Goal: Participate in discussion: Engage in conversation with other users on a specific topic

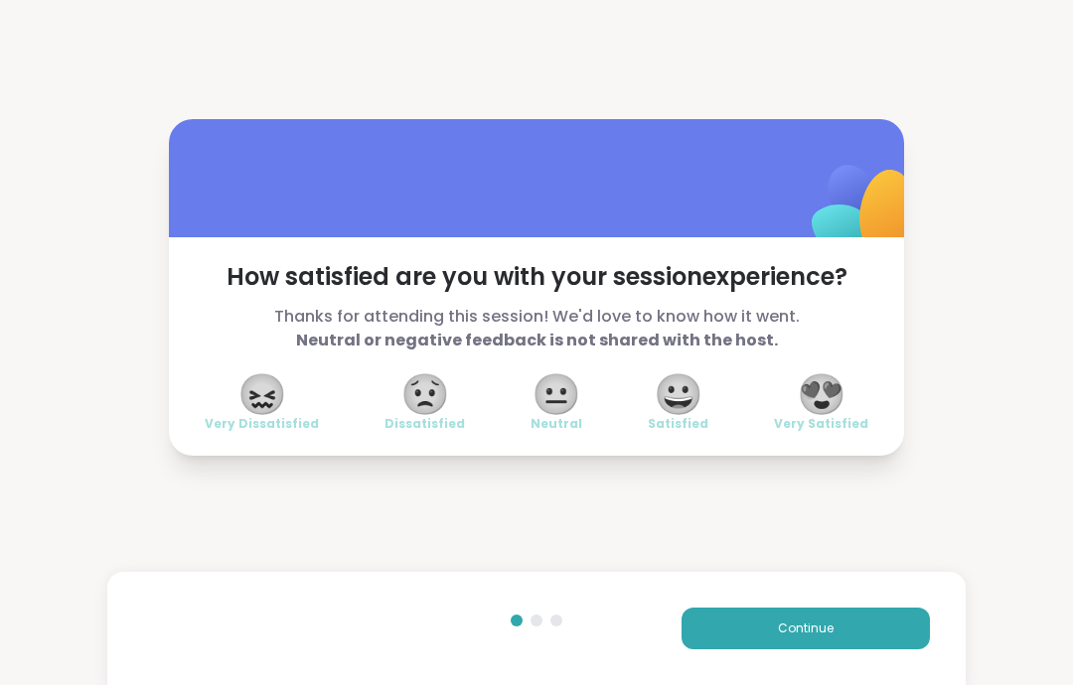
click at [890, 619] on button "Continue" at bounding box center [805, 629] width 248 height 42
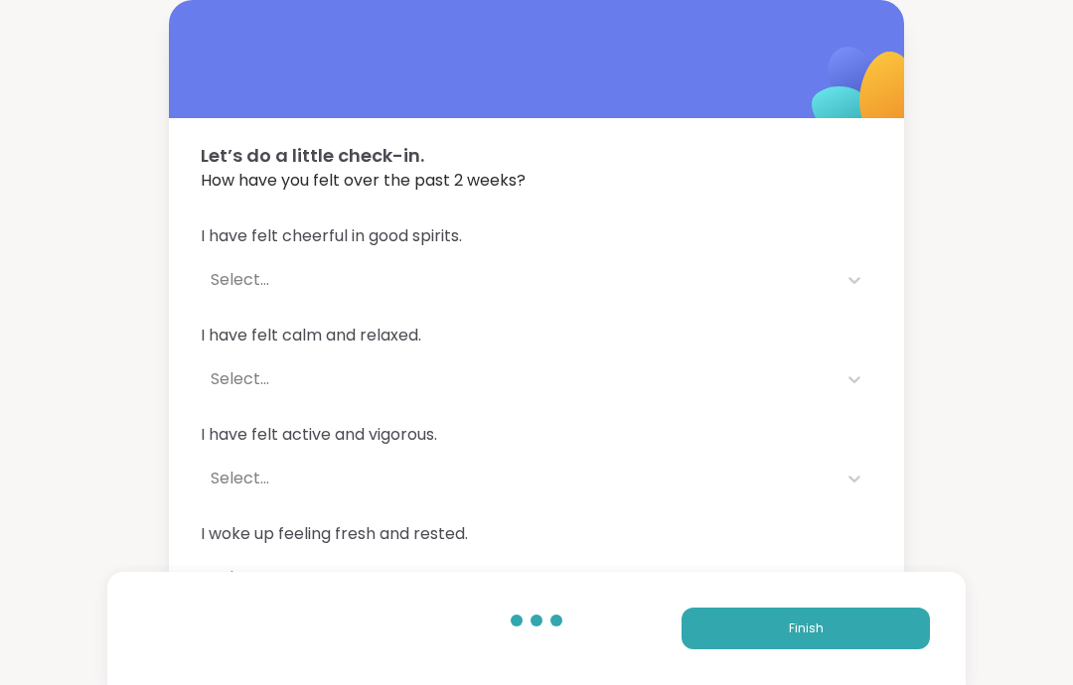
click at [889, 627] on button "Finish" at bounding box center [805, 629] width 248 height 42
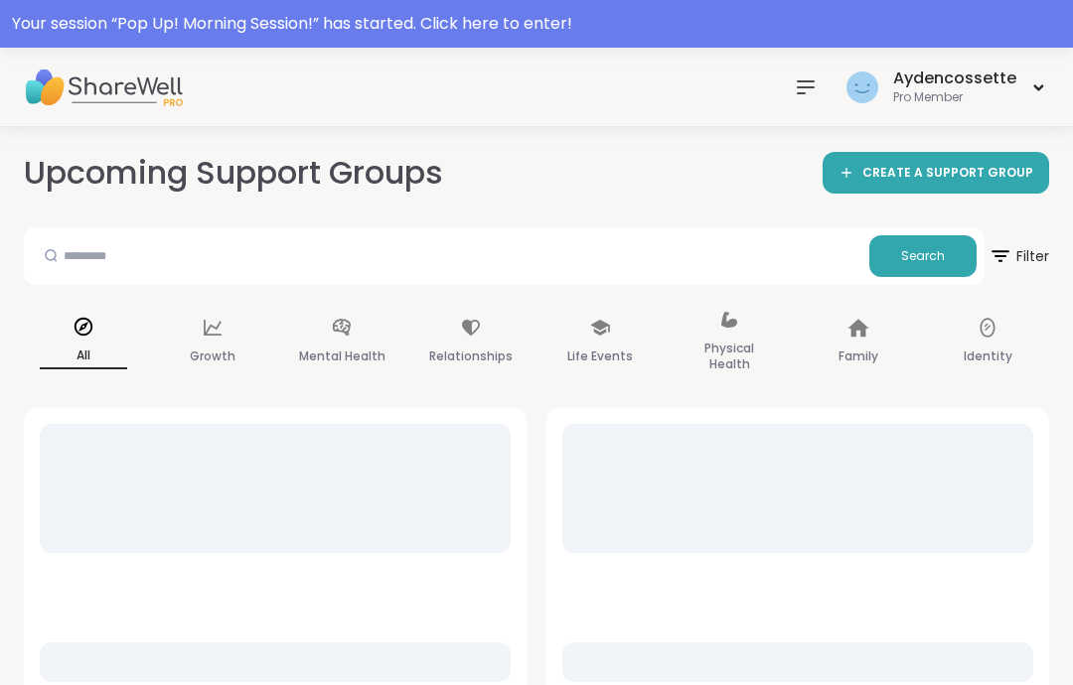
click at [69, 16] on div "Your session “ Pop Up! Morning Session! ” has started. Click here to enter!" at bounding box center [536, 24] width 1049 height 24
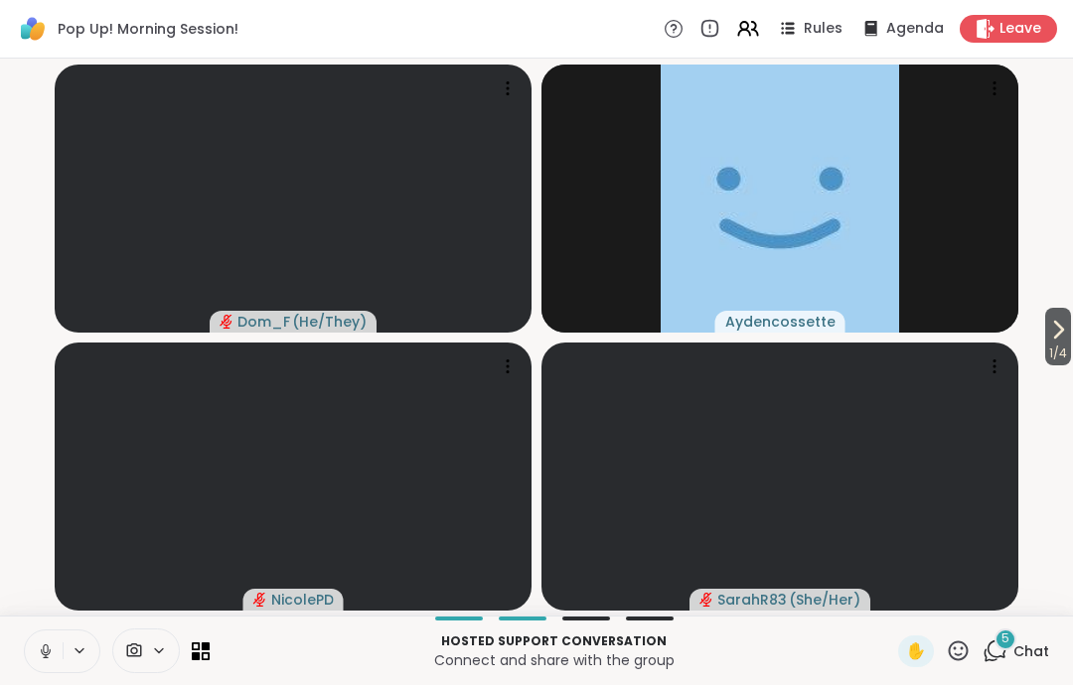
click at [40, 649] on icon at bounding box center [46, 652] width 18 height 18
click at [42, 643] on icon at bounding box center [46, 652] width 18 height 18
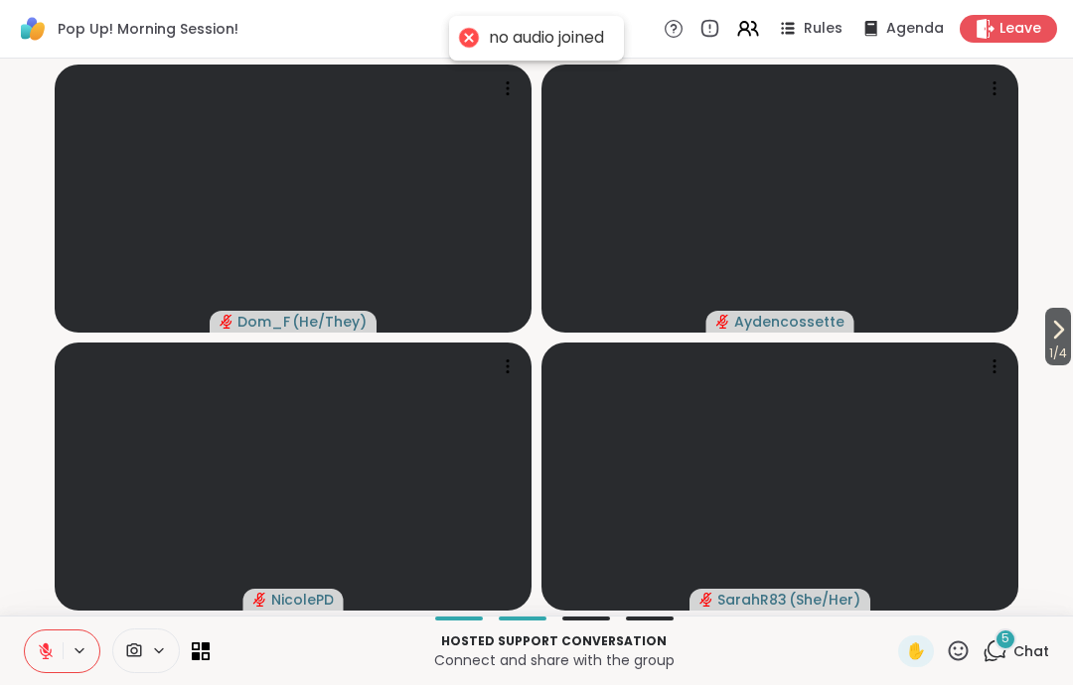
click at [42, 653] on icon at bounding box center [46, 652] width 14 height 14
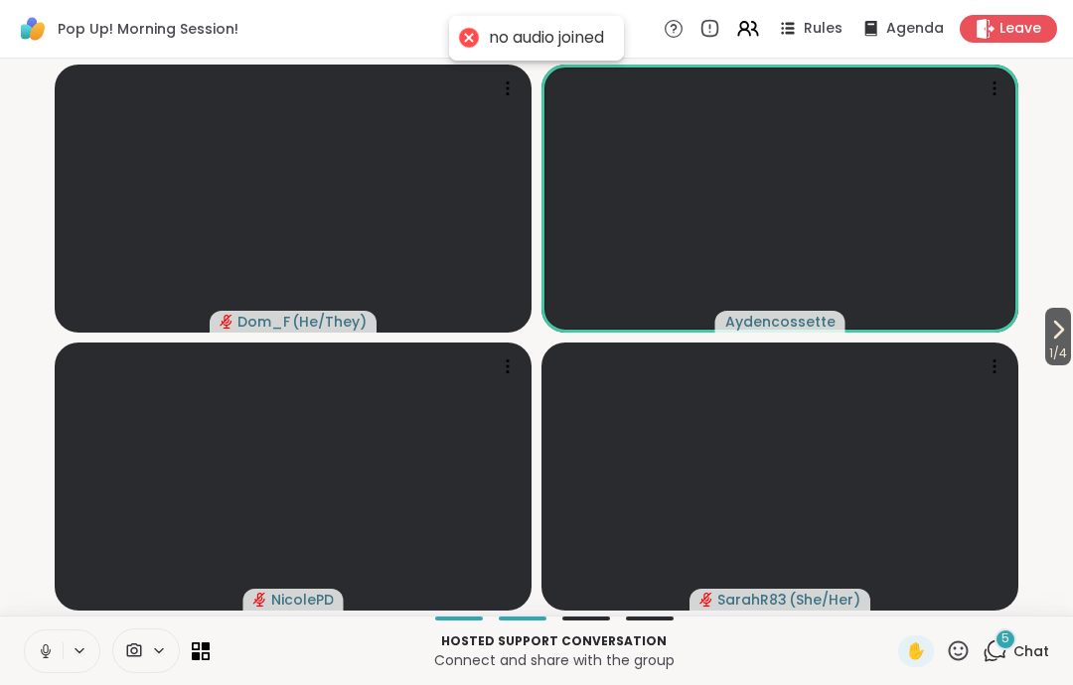
click at [39, 645] on icon at bounding box center [46, 652] width 18 height 18
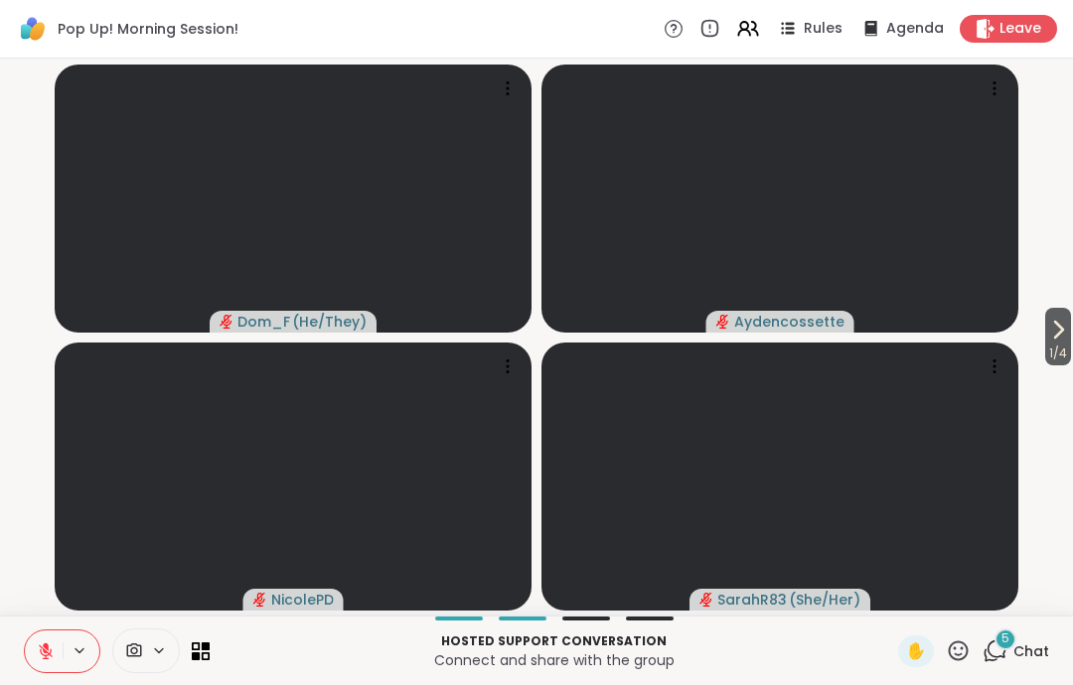
click at [44, 635] on button at bounding box center [44, 652] width 38 height 42
click at [42, 644] on icon at bounding box center [46, 652] width 18 height 18
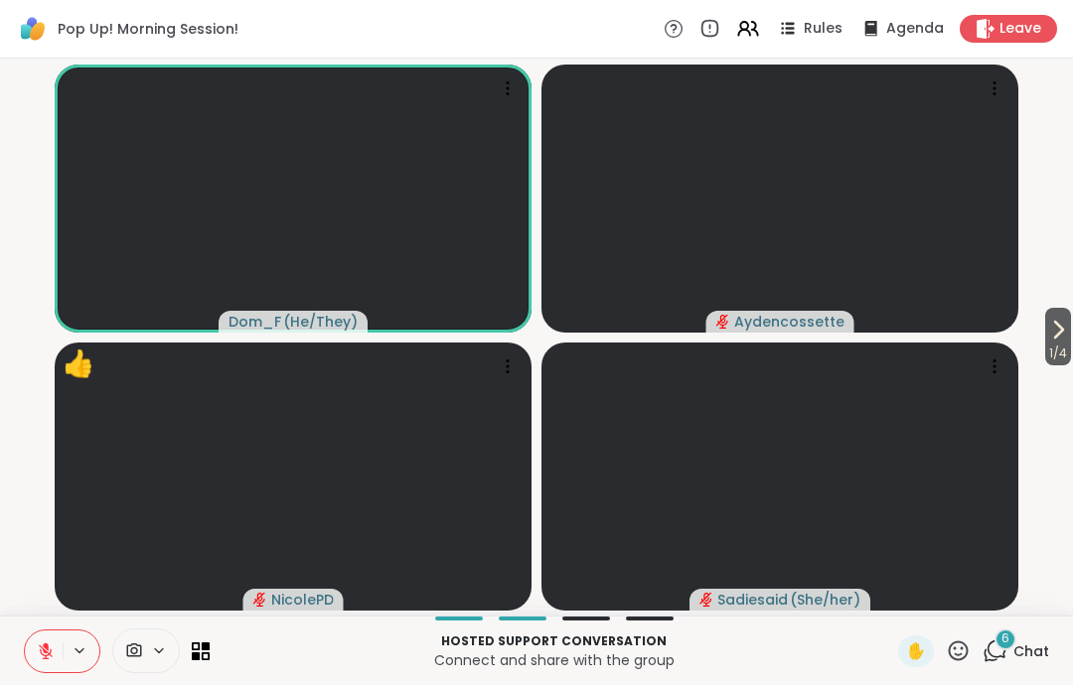
click at [990, 23] on icon at bounding box center [985, 29] width 20 height 20
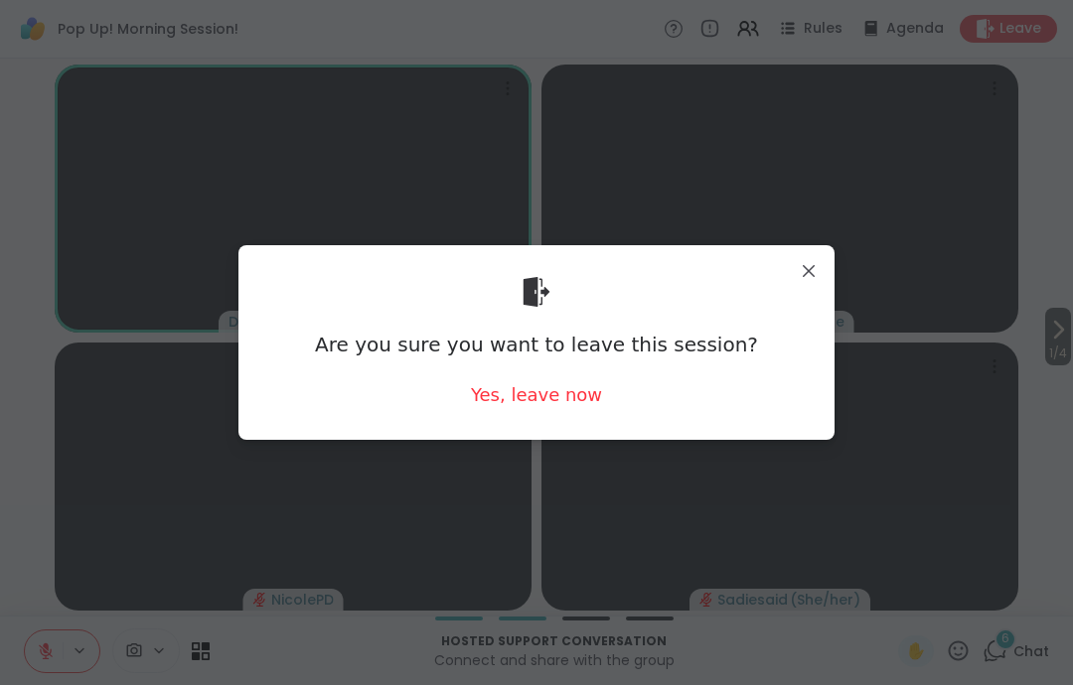
click at [547, 402] on div "Yes, leave now" at bounding box center [536, 394] width 131 height 25
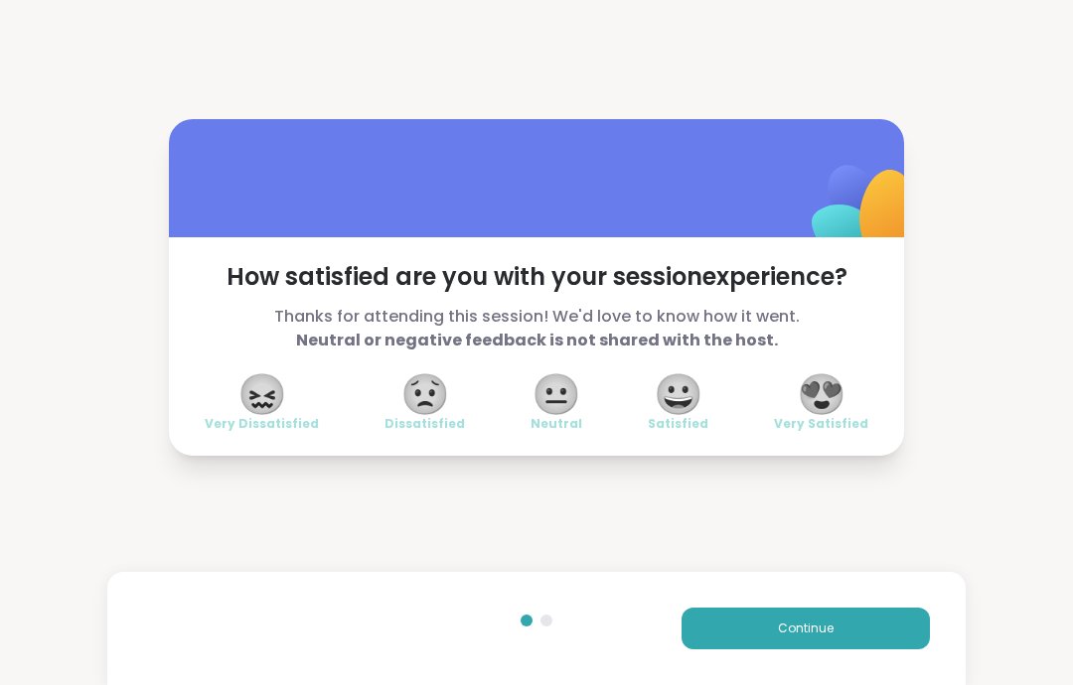
click at [839, 634] on button "Continue" at bounding box center [805, 629] width 248 height 42
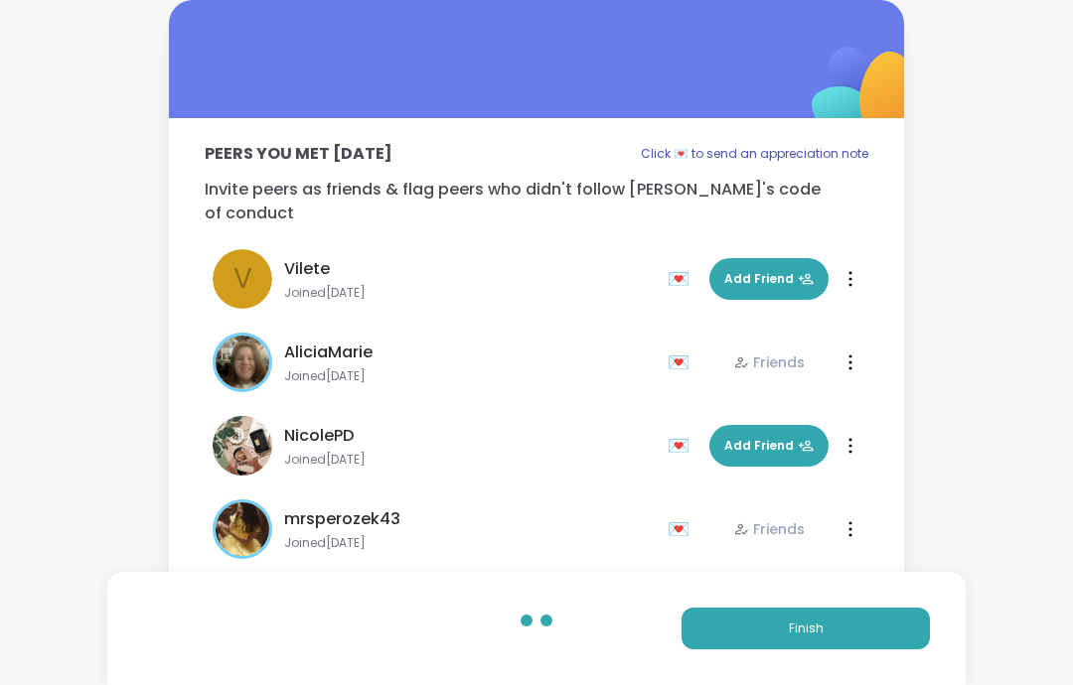
click at [827, 613] on button "Finish" at bounding box center [805, 629] width 248 height 42
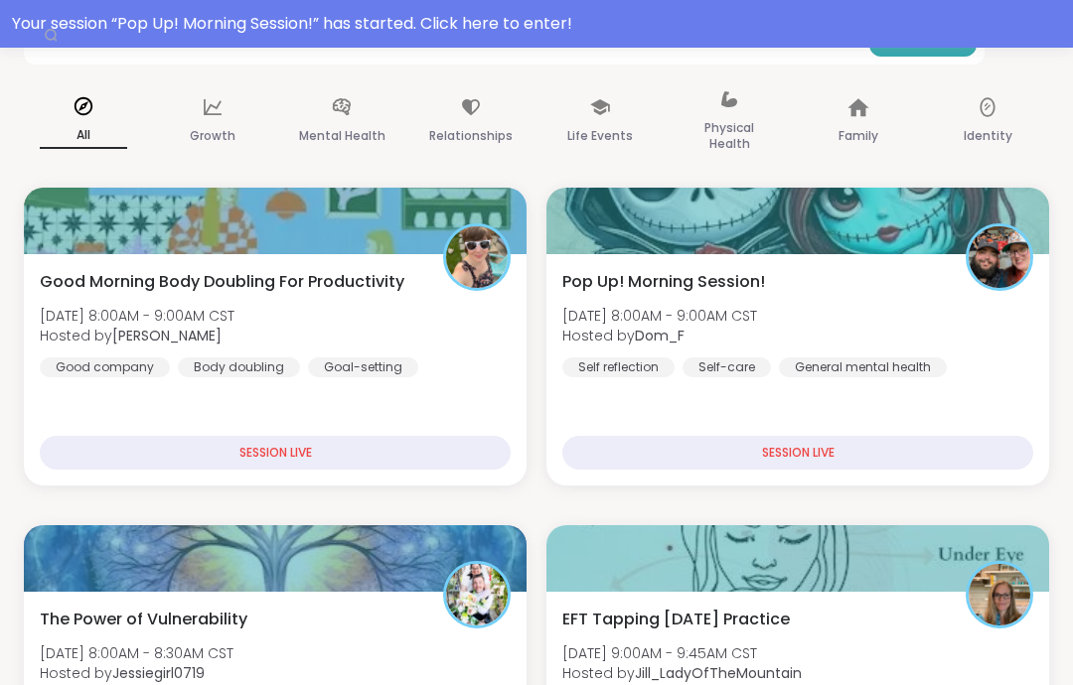
scroll to position [168, 0]
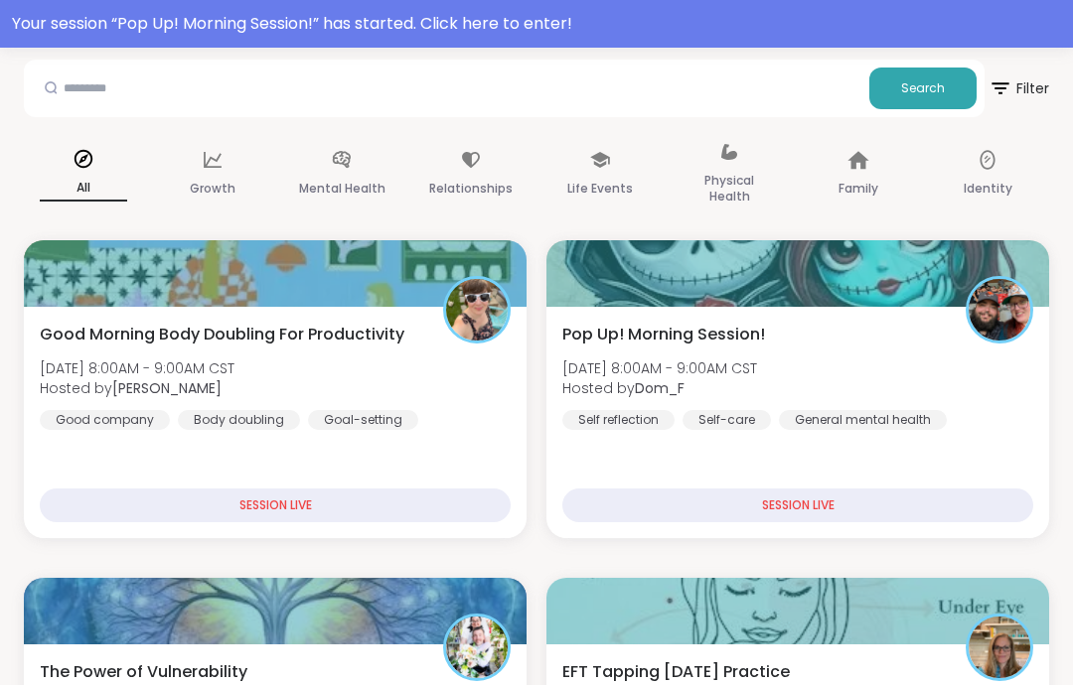
click at [933, 448] on div "Pop Up! Morning Session! [DATE] 8:00AM - 9:00AM CST Hosted by Dom_F Self reflec…" at bounding box center [797, 422] width 503 height 231
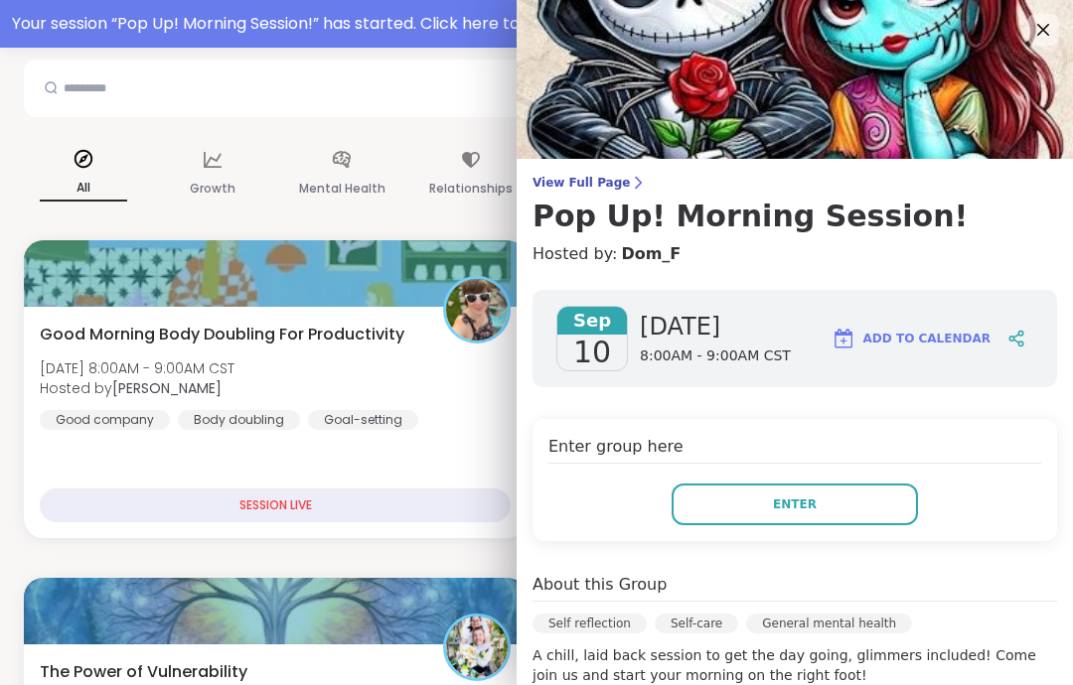
click at [954, 411] on div "[DATE] [DATE] 8:00AM - 9:00AM CST Add to Calendar Enter group here Enter About …" at bounding box center [795, 669] width 556 height 791
click at [888, 505] on button "Enter" at bounding box center [794, 505] width 246 height 42
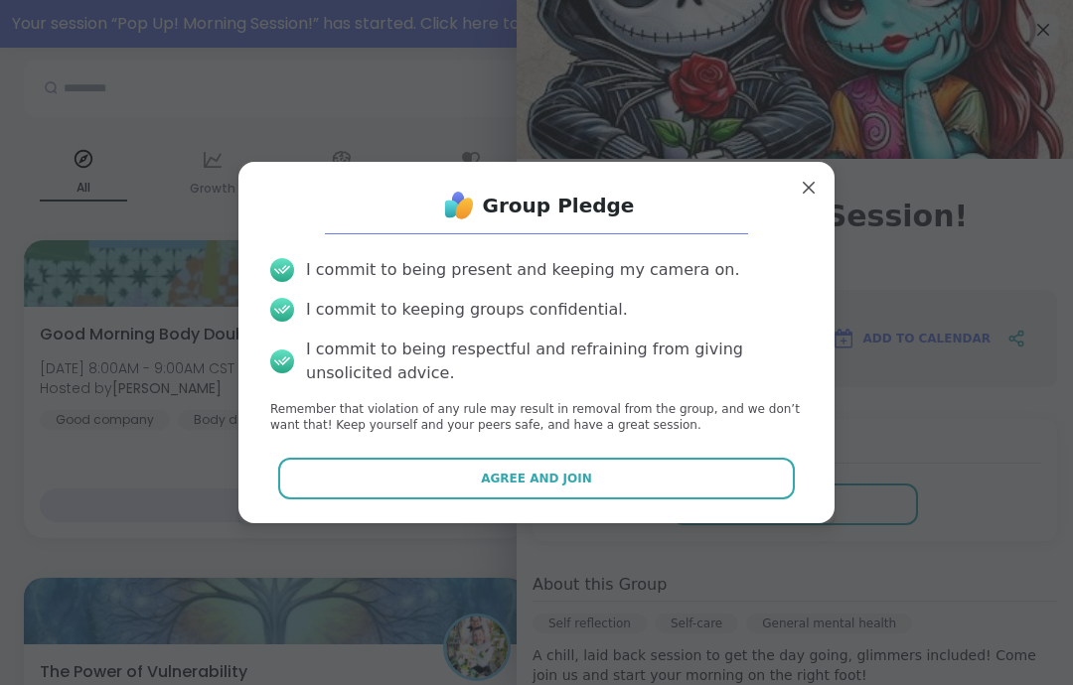
click at [799, 465] on div "Agree and Join" at bounding box center [536, 479] width 564 height 42
click at [765, 497] on button "Agree and Join" at bounding box center [537, 479] width 518 height 42
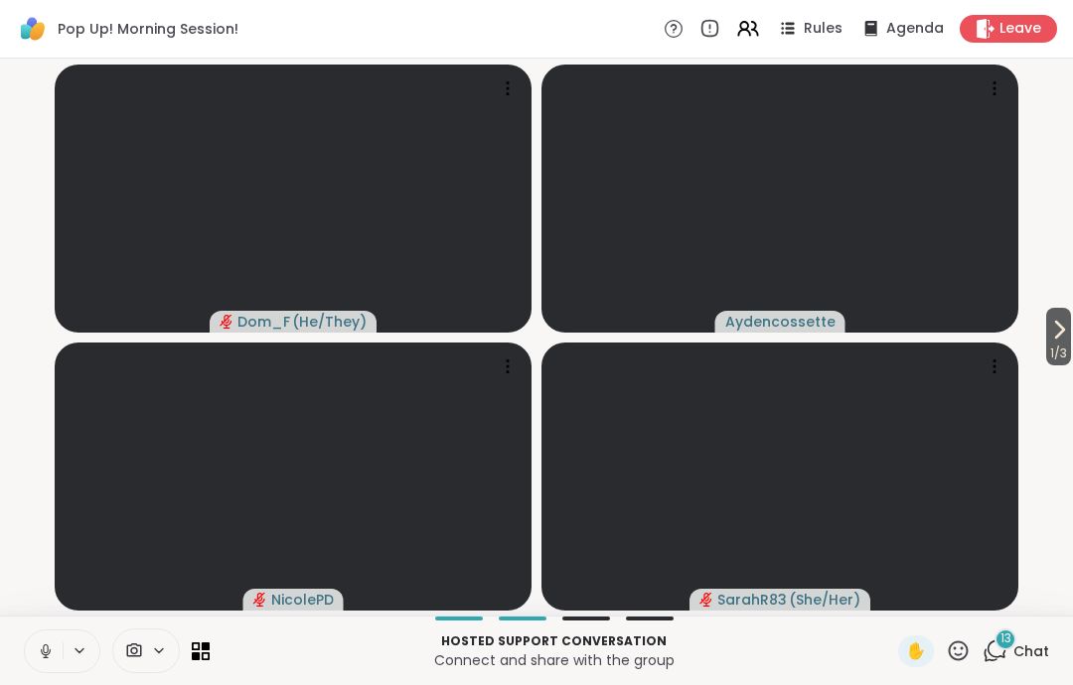
click at [56, 637] on button at bounding box center [44, 652] width 38 height 42
click at [39, 643] on icon at bounding box center [46, 652] width 18 height 18
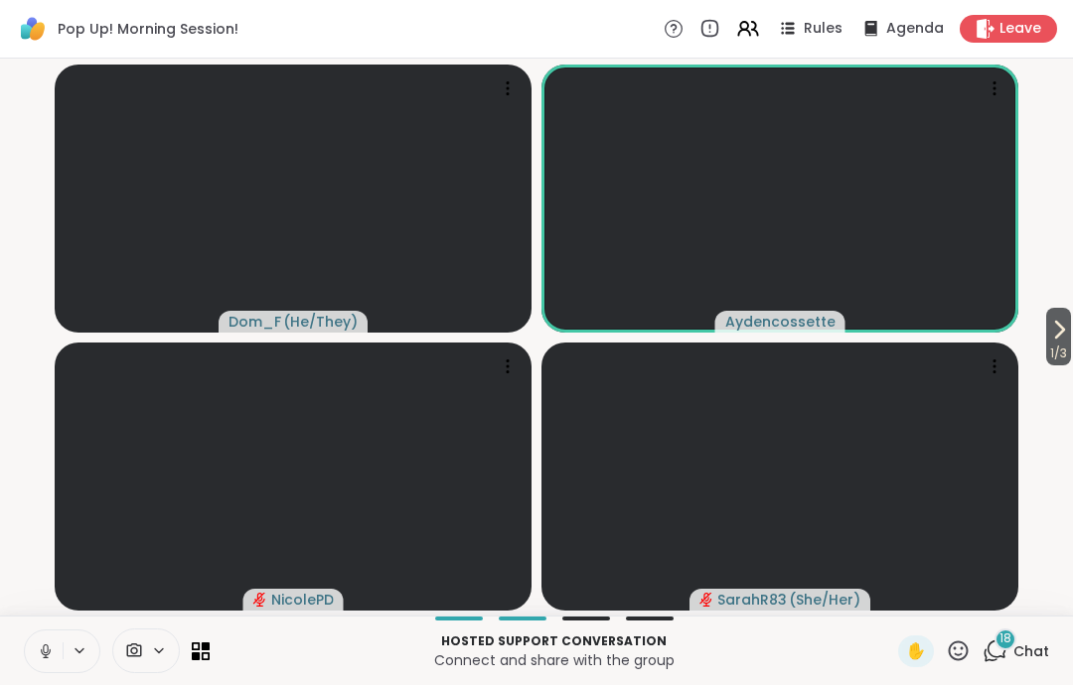
click at [44, 646] on icon at bounding box center [45, 649] width 5 height 9
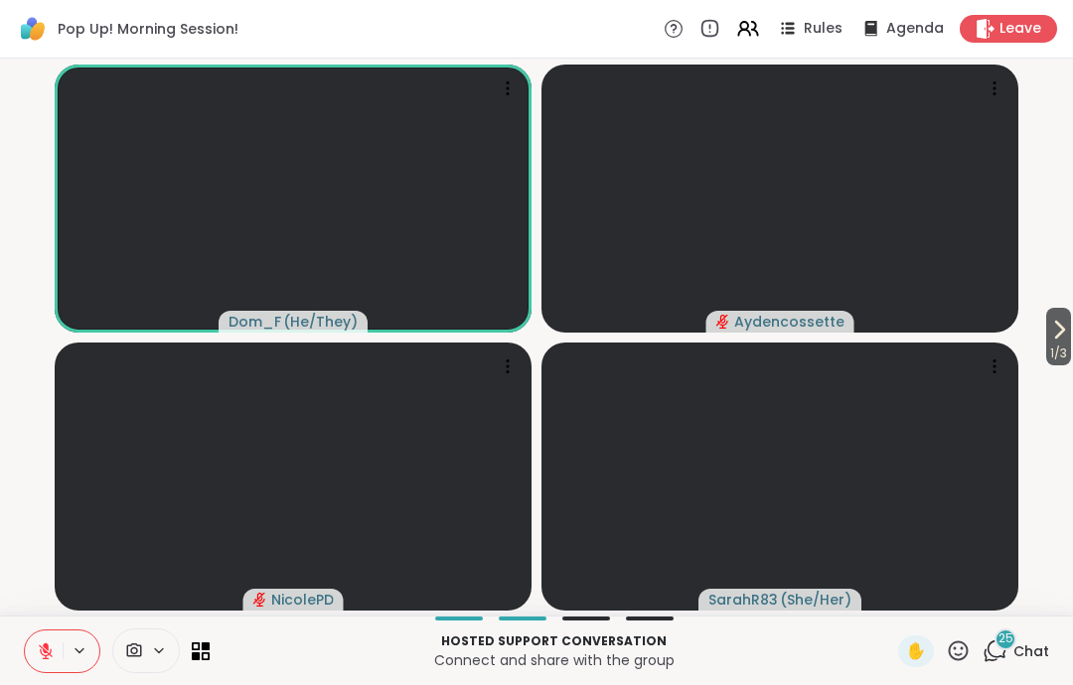
click at [36, 653] on button at bounding box center [44, 652] width 38 height 42
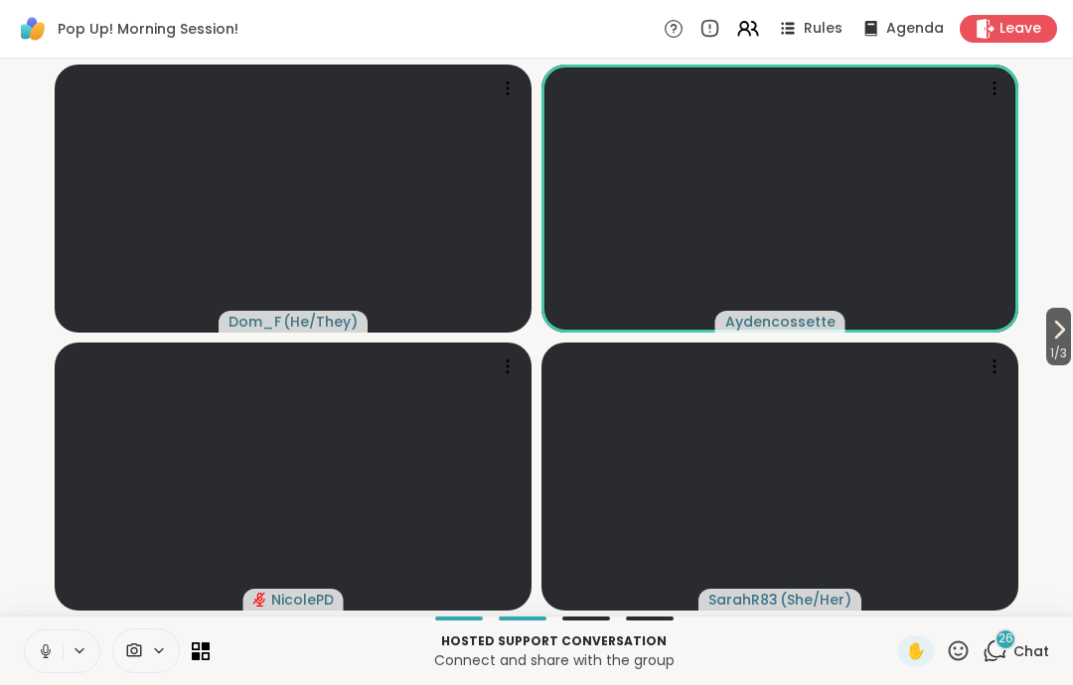
click at [47, 652] on icon at bounding box center [46, 652] width 18 height 18
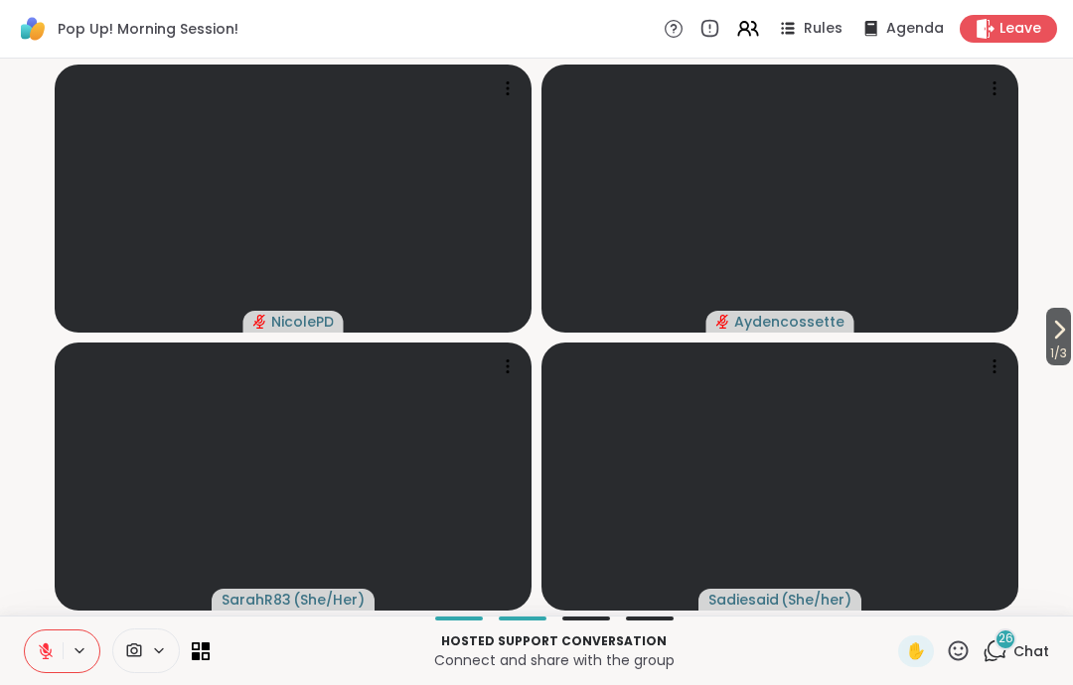
click at [55, 643] on button at bounding box center [44, 652] width 38 height 42
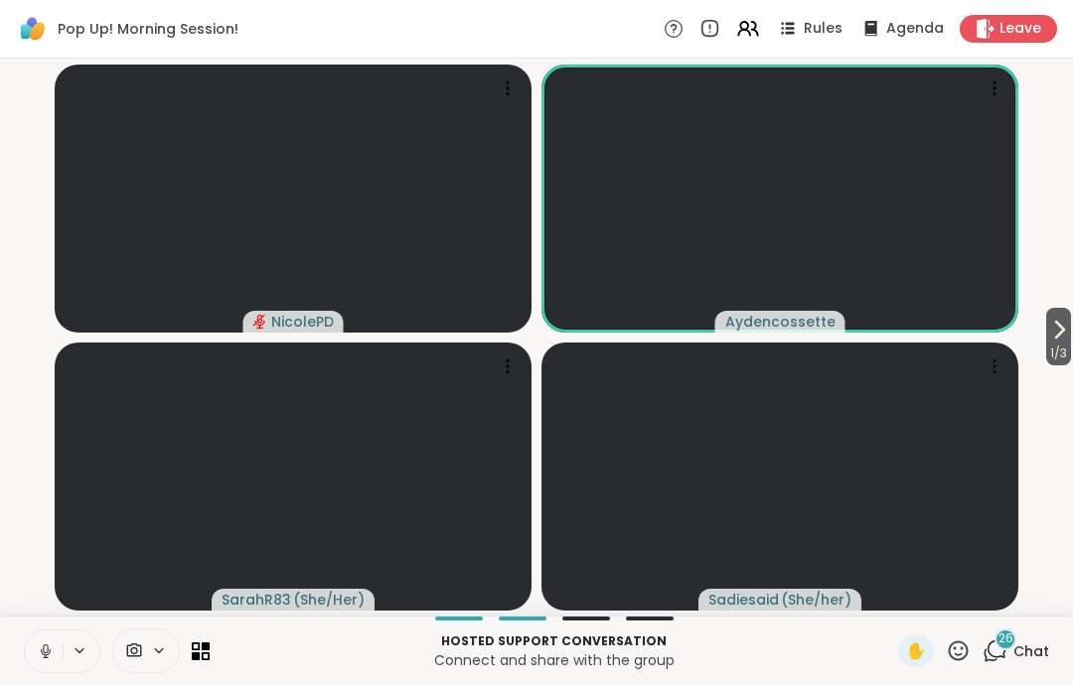
click at [62, 652] on button at bounding box center [44, 652] width 38 height 42
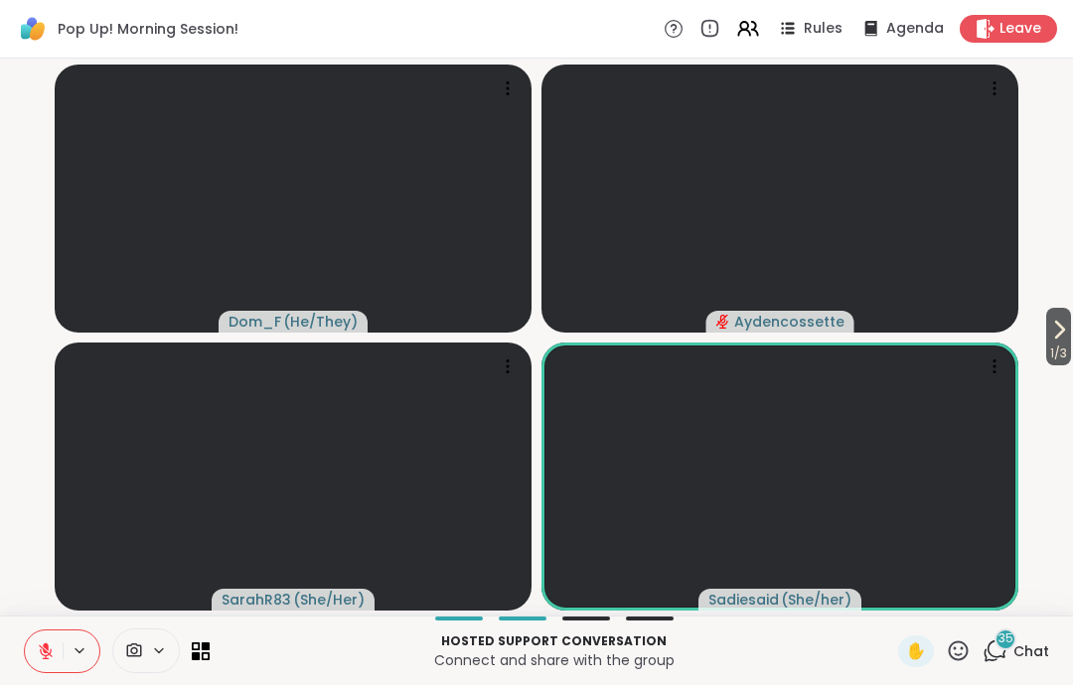
click at [1026, 33] on span "Leave" at bounding box center [1020, 29] width 42 height 20
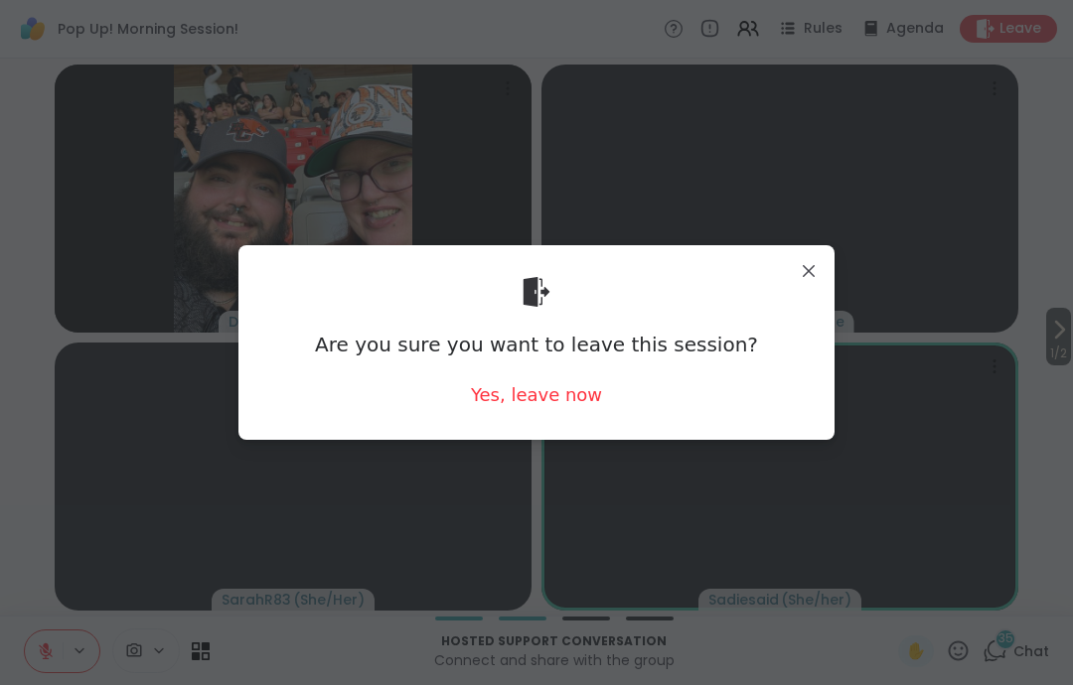
click at [577, 397] on div "Yes, leave now" at bounding box center [536, 394] width 131 height 25
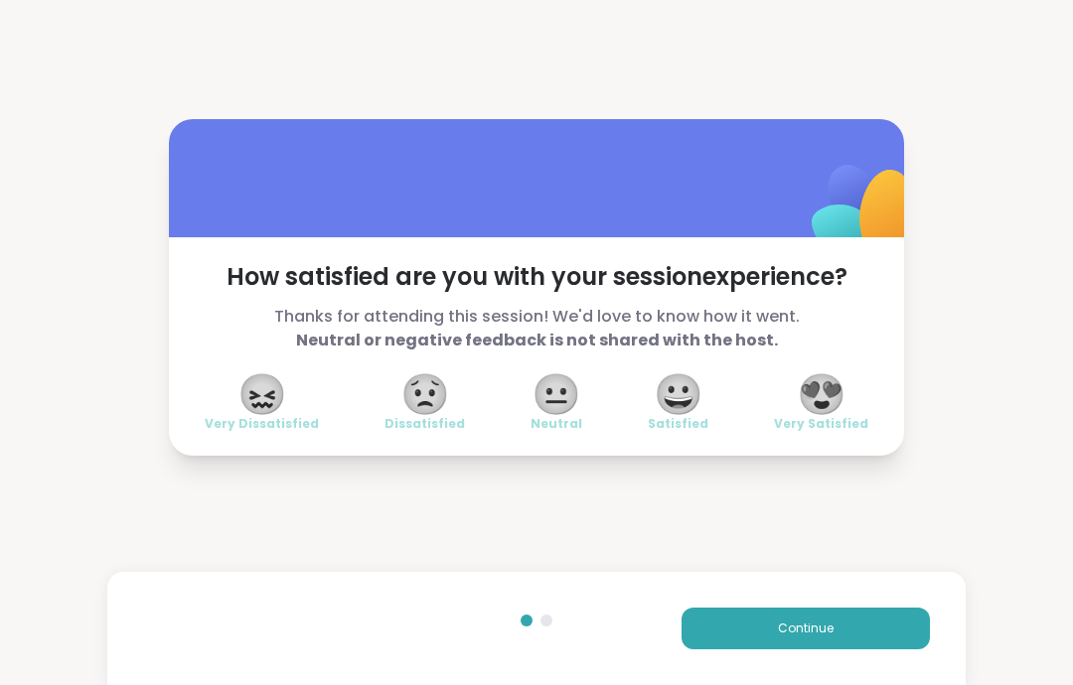
click at [845, 378] on span "😍" at bounding box center [822, 394] width 50 height 36
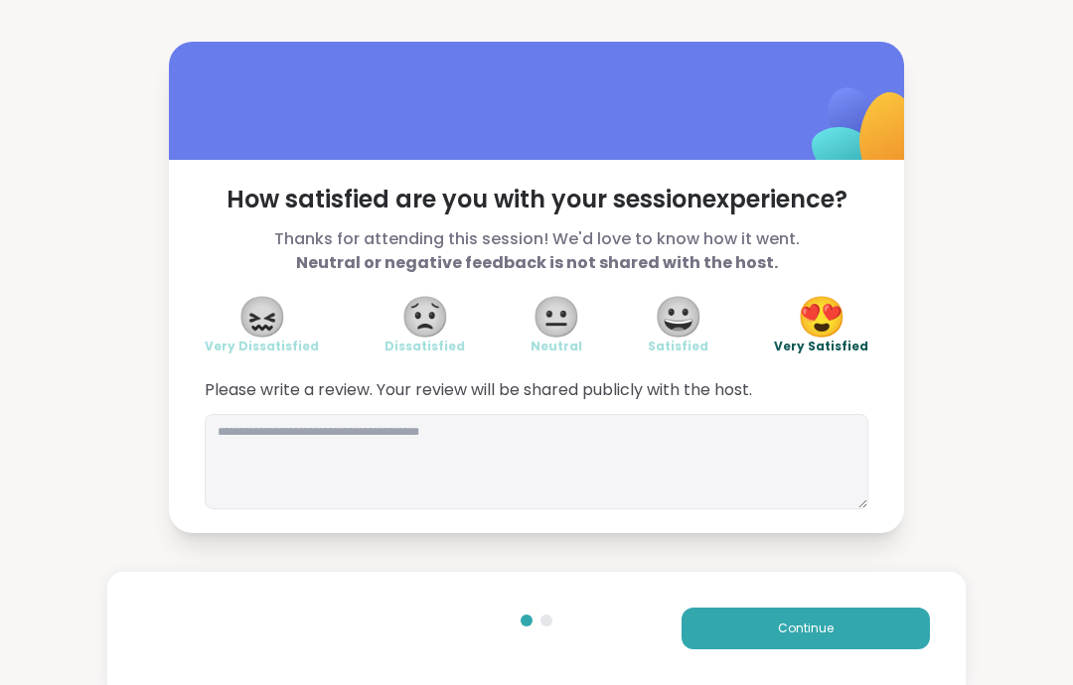
click at [854, 637] on button "Continue" at bounding box center [805, 629] width 248 height 42
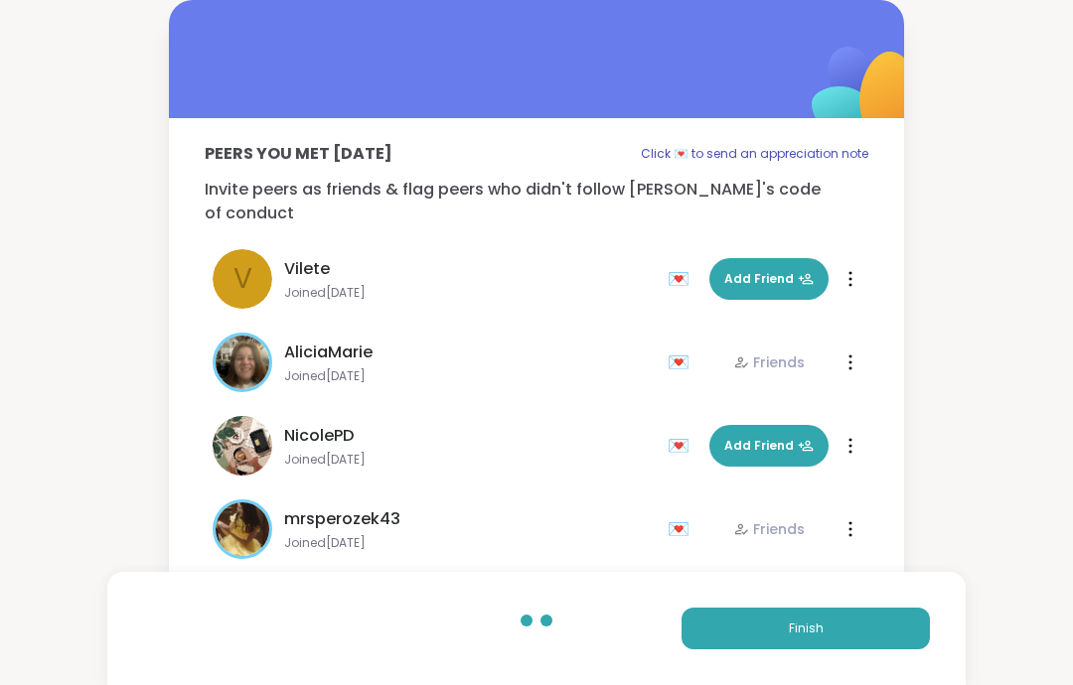
click at [853, 636] on button "Finish" at bounding box center [805, 629] width 248 height 42
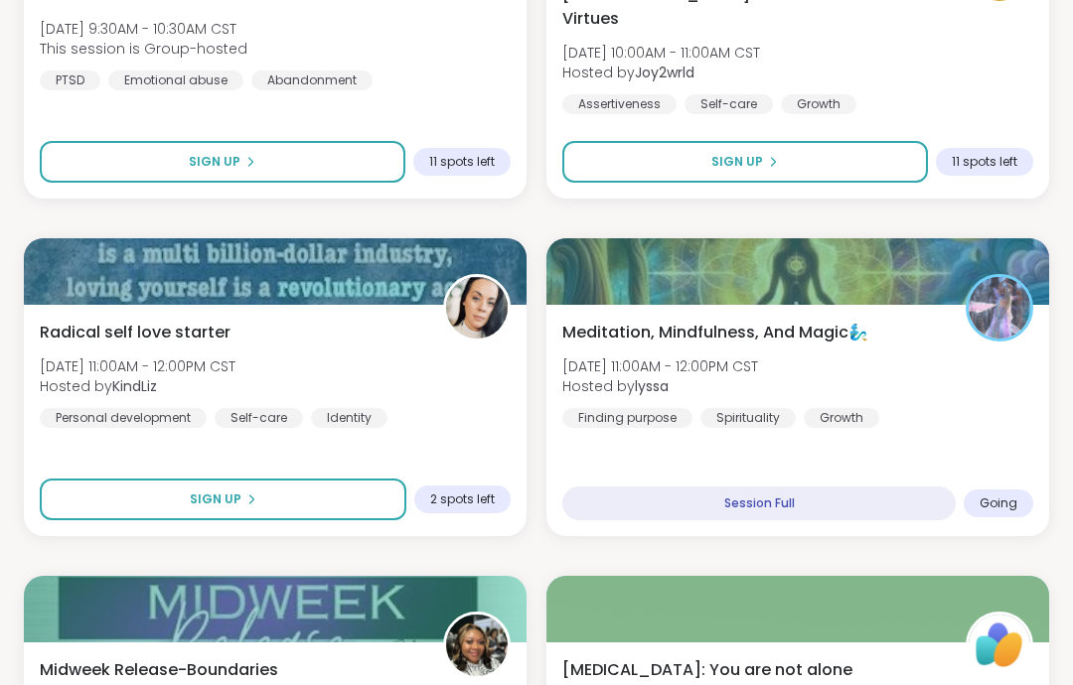
scroll to position [1473, 0]
click at [959, 431] on div "Meditation, Mindfulness, And Magic🧞‍♂️ [DATE] 11:00AM - 12:00PM CST Hosted by l…" at bounding box center [797, 420] width 503 height 231
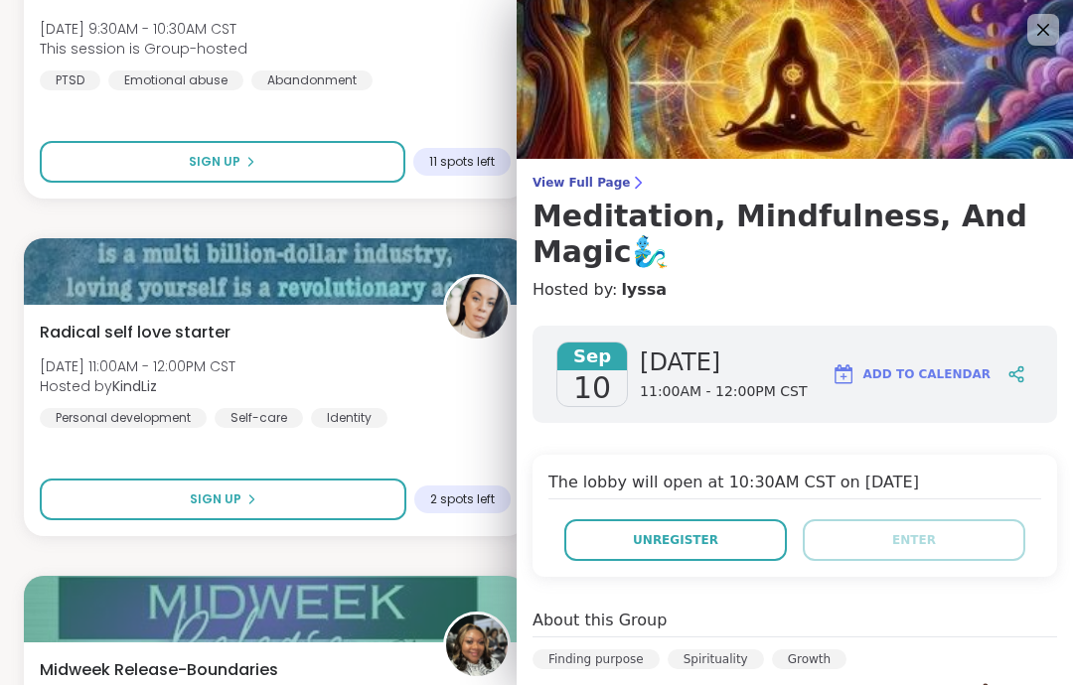
scroll to position [0, 0]
click at [1020, 50] on img at bounding box center [795, 79] width 556 height 159
click at [1026, 35] on img at bounding box center [795, 79] width 556 height 159
click at [1060, 18] on img at bounding box center [795, 79] width 556 height 159
click at [1042, 33] on icon at bounding box center [1043, 30] width 24 height 24
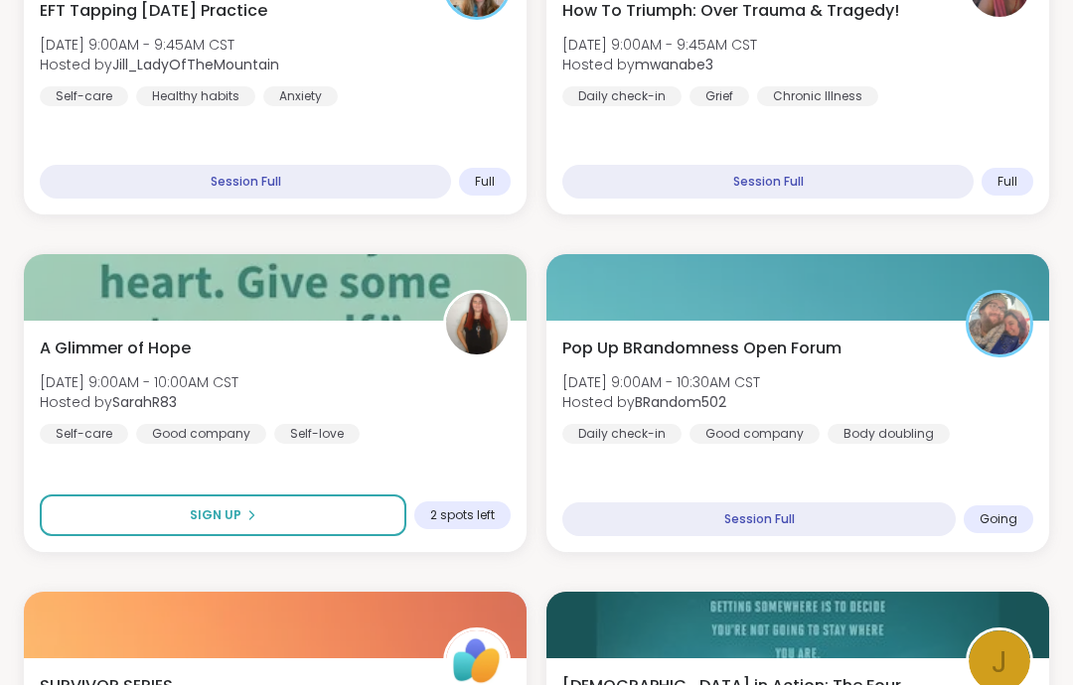
scroll to position [778, 0]
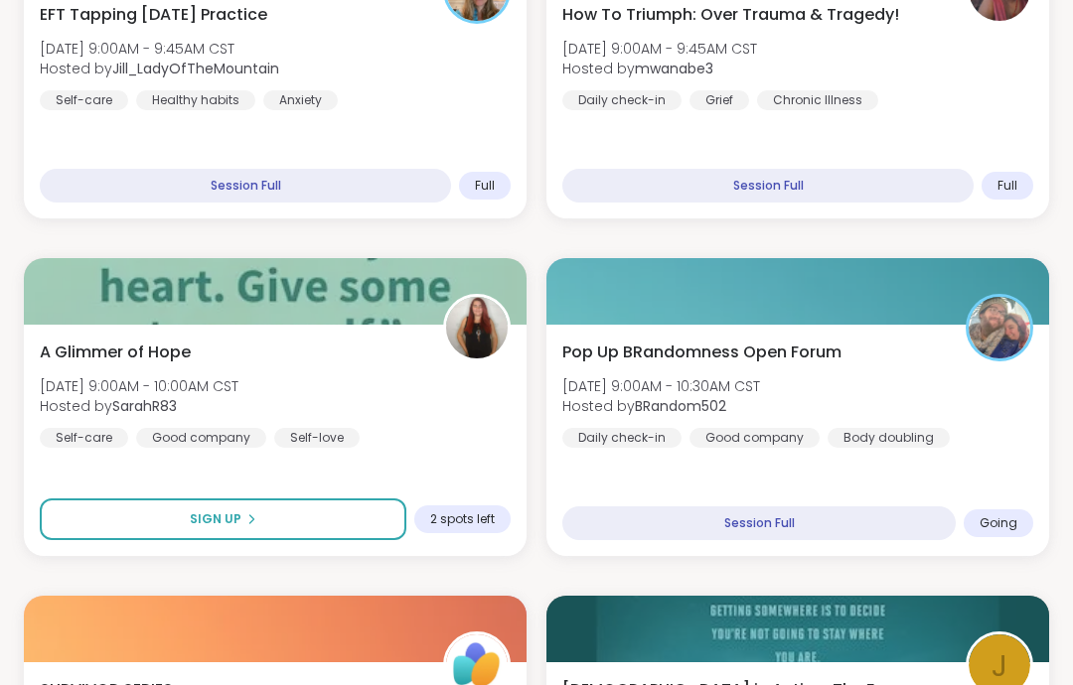
click at [751, 376] on span "[DATE] 9:00AM - 10:30AM CST" at bounding box center [661, 386] width 198 height 20
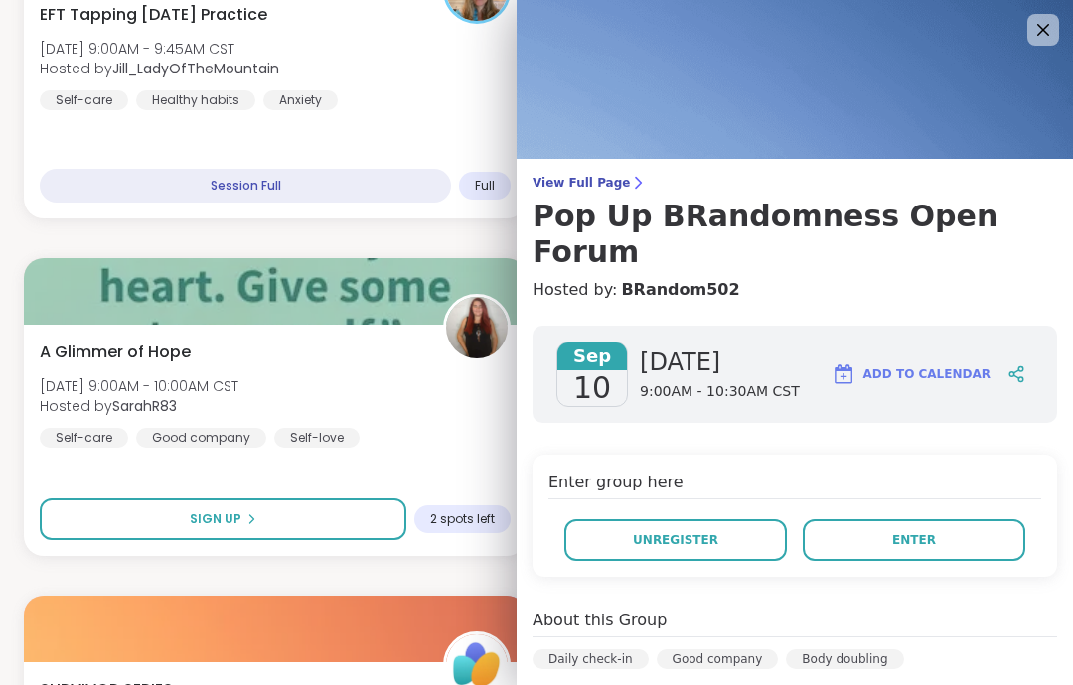
click at [860, 520] on button "Enter" at bounding box center [914, 541] width 223 height 42
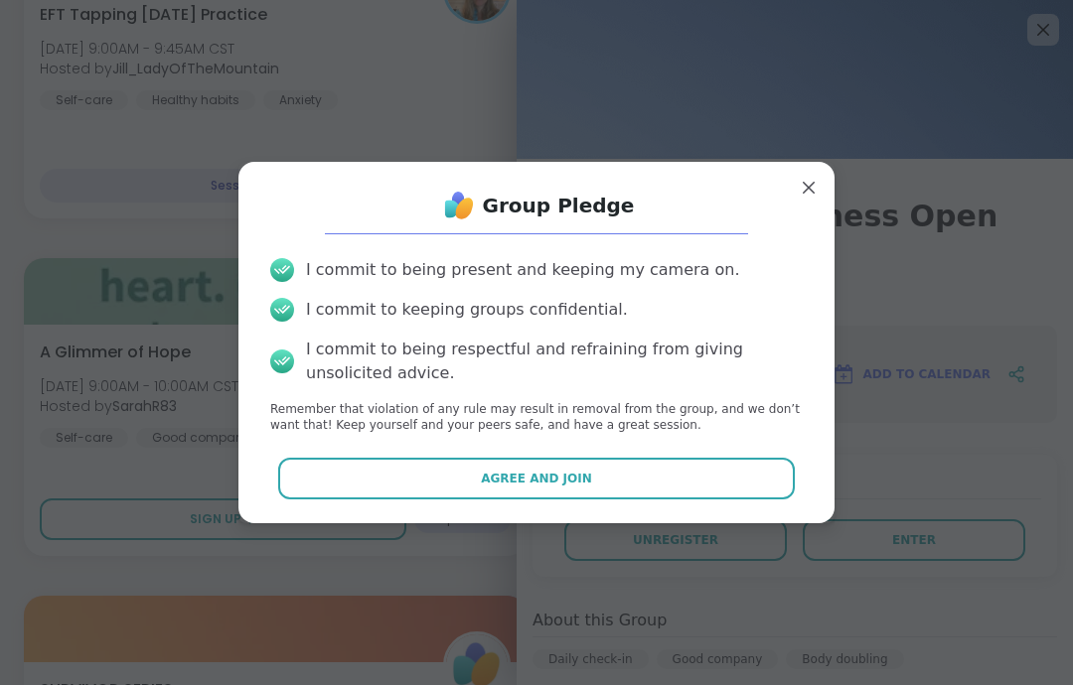
click at [711, 483] on button "Agree and Join" at bounding box center [537, 479] width 518 height 42
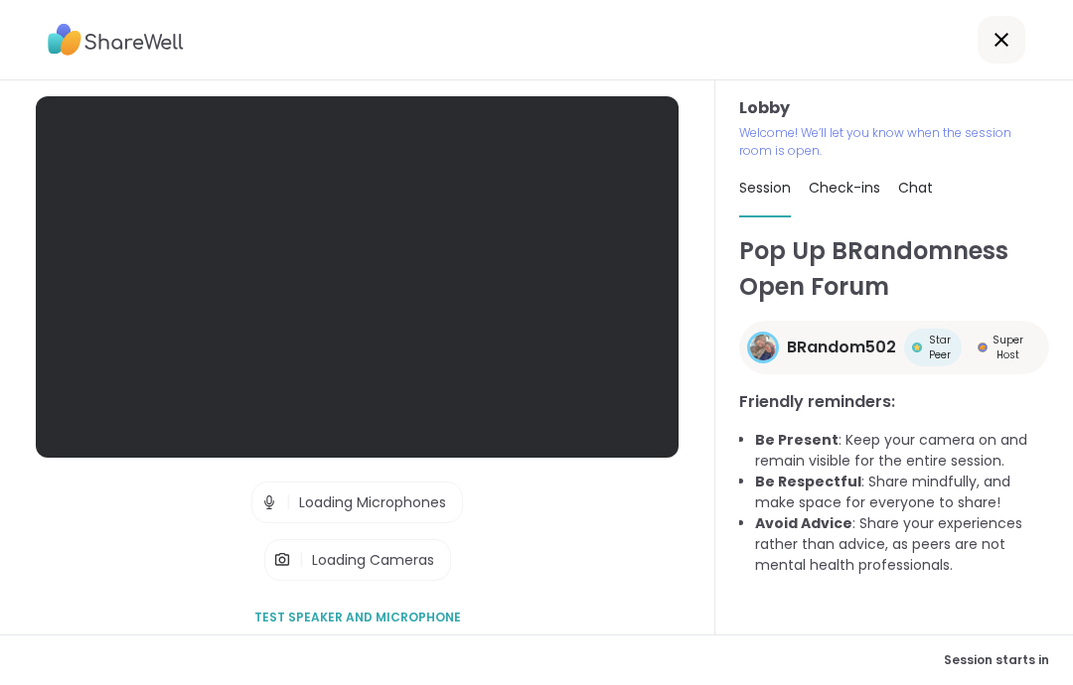
scroll to position [79, 0]
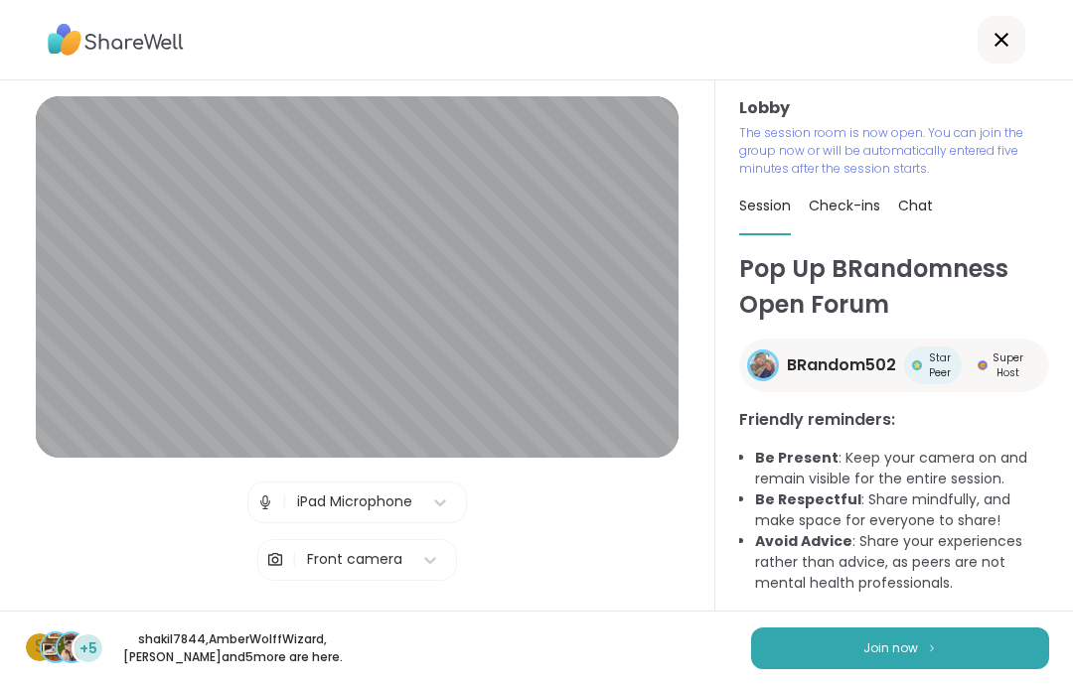
click at [1032, 661] on button "Join now" at bounding box center [900, 649] width 298 height 42
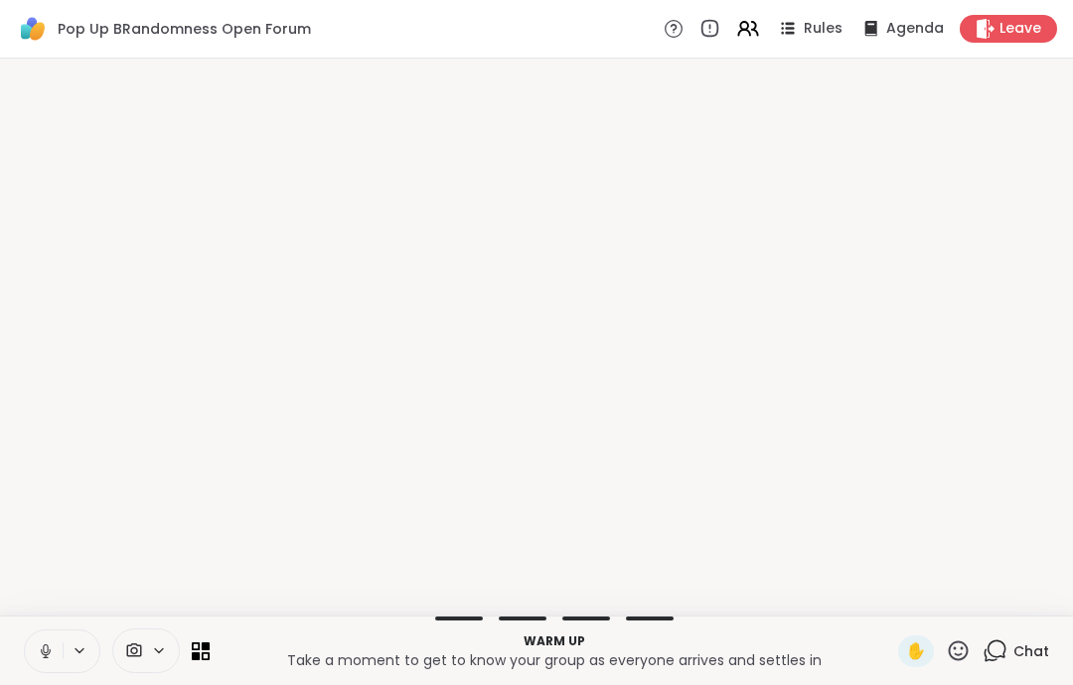
scroll to position [0, 0]
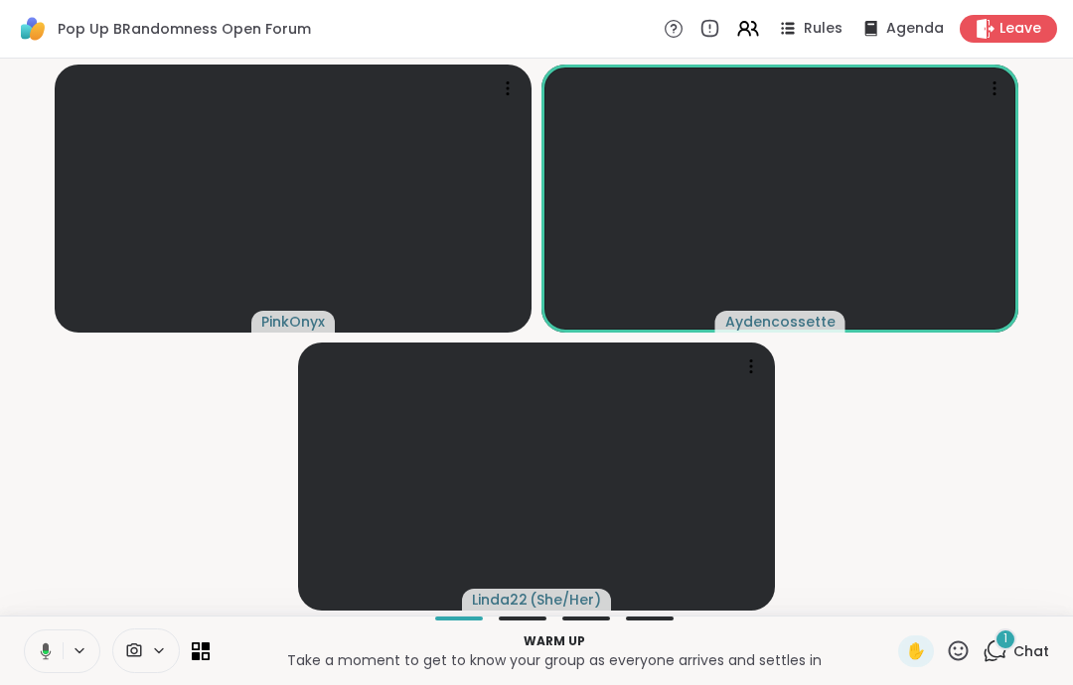
click at [40, 669] on button at bounding box center [42, 652] width 41 height 42
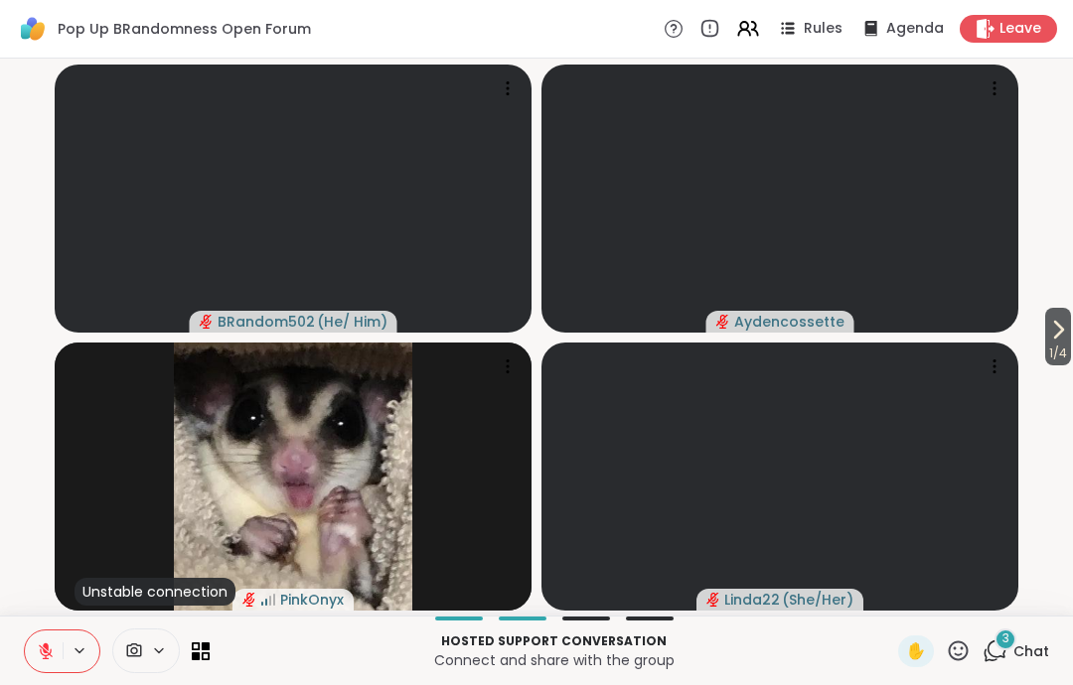
click at [39, 649] on icon at bounding box center [46, 652] width 18 height 18
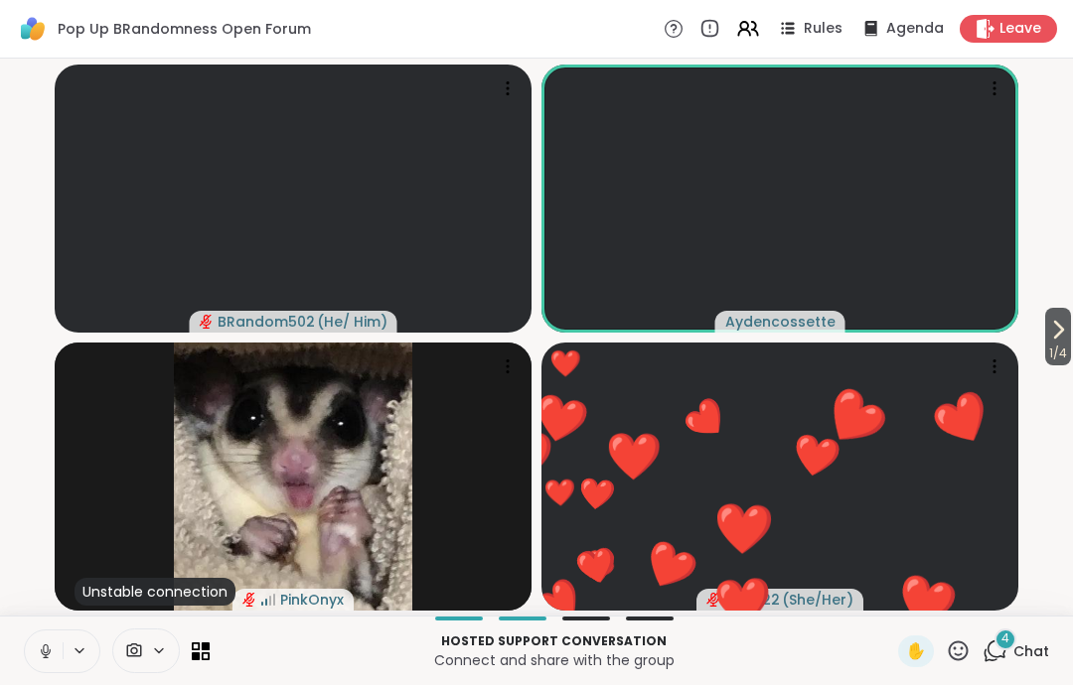
click at [41, 667] on button at bounding box center [44, 652] width 38 height 42
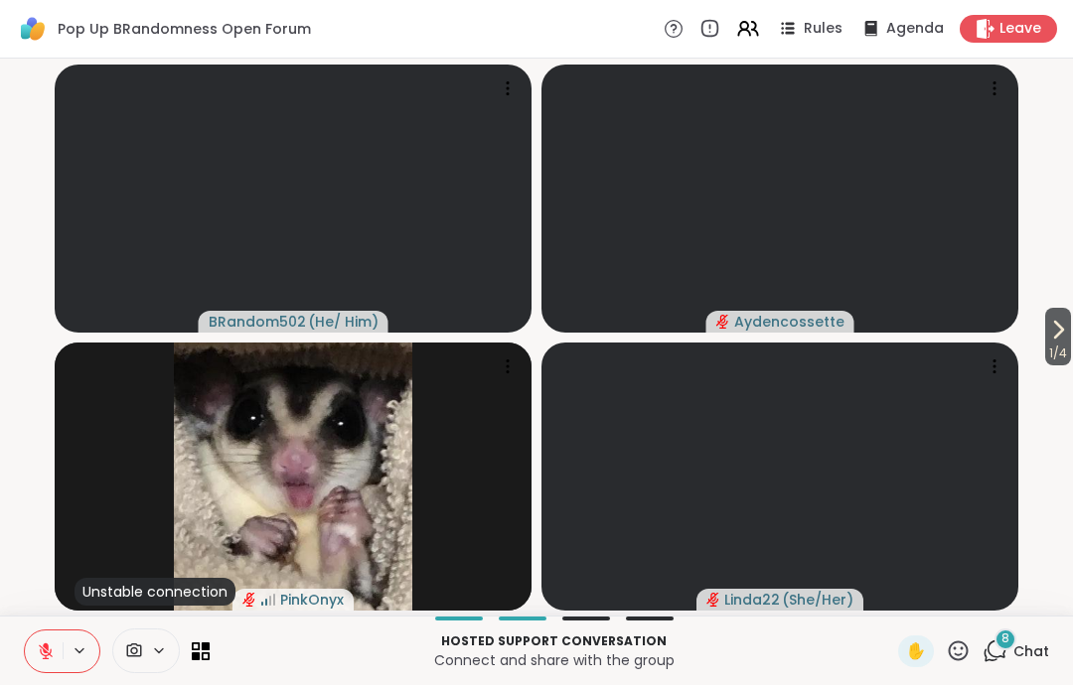
click at [1068, 351] on span "1 / 4" at bounding box center [1058, 354] width 26 height 24
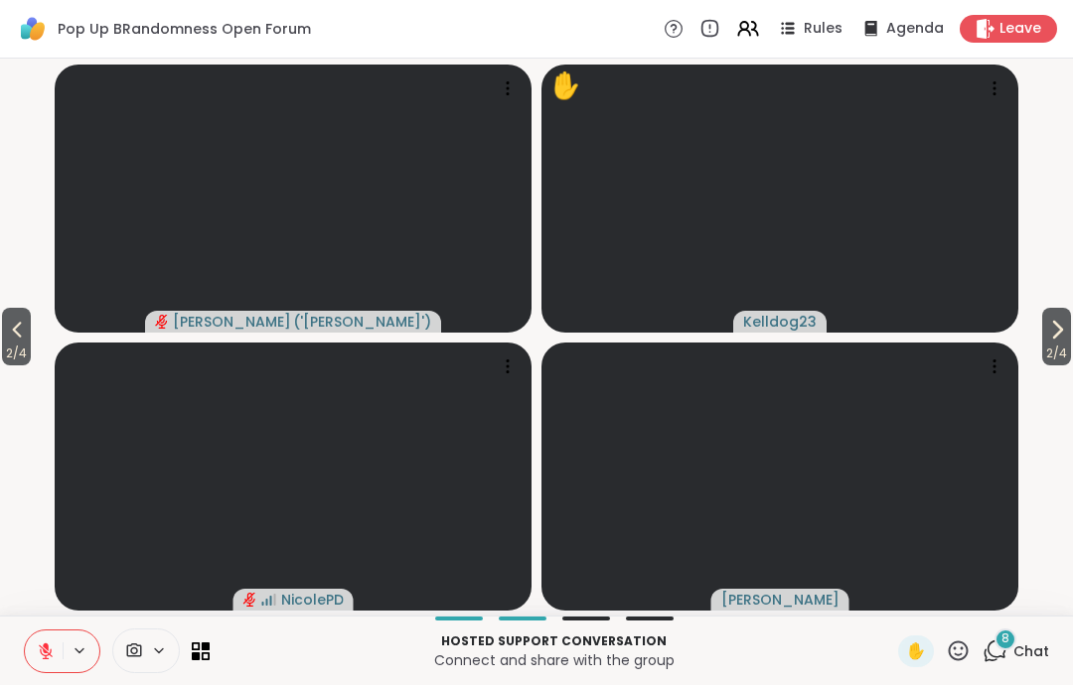
click at [1045, 328] on icon at bounding box center [1057, 330] width 24 height 24
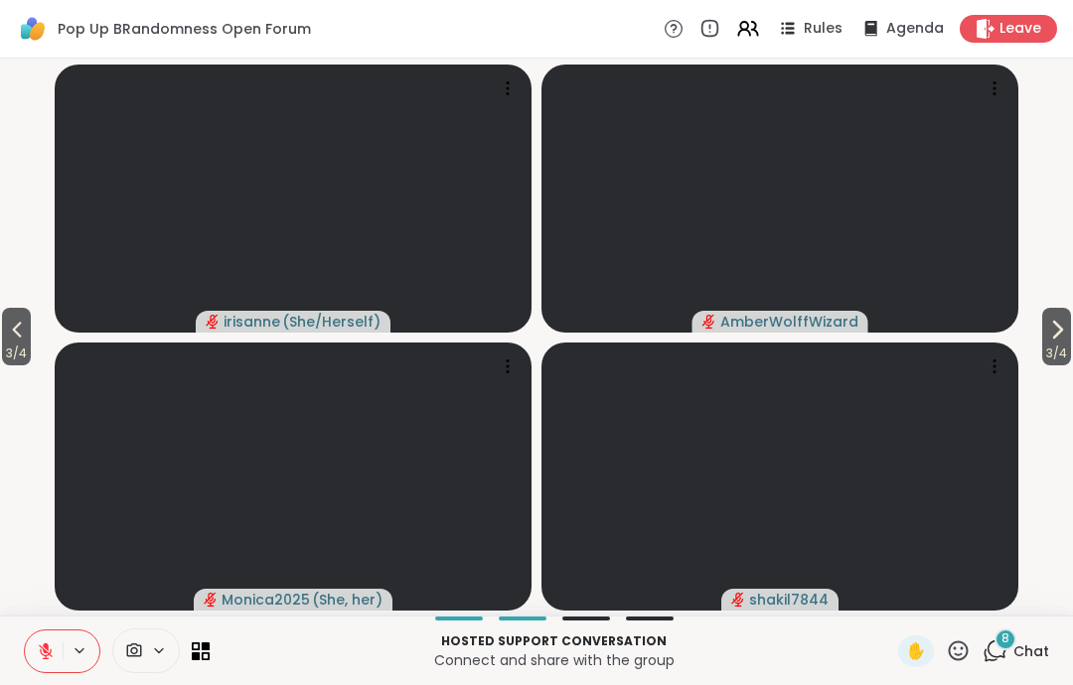
click at [1056, 339] on icon at bounding box center [1057, 330] width 24 height 24
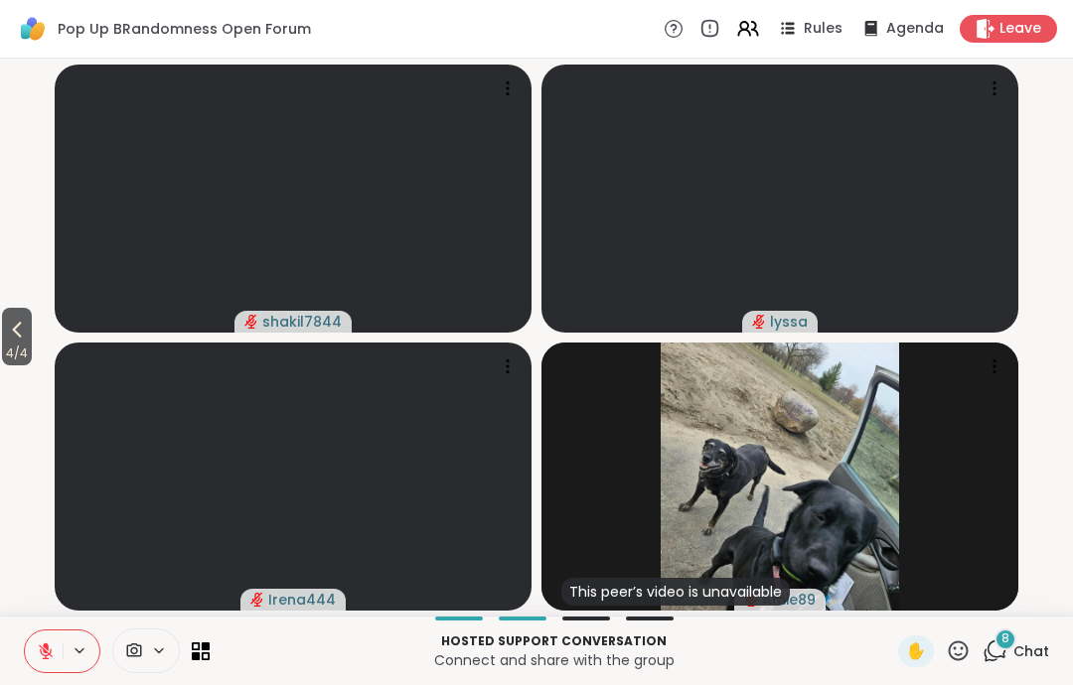
click at [8, 342] on icon at bounding box center [17, 330] width 24 height 24
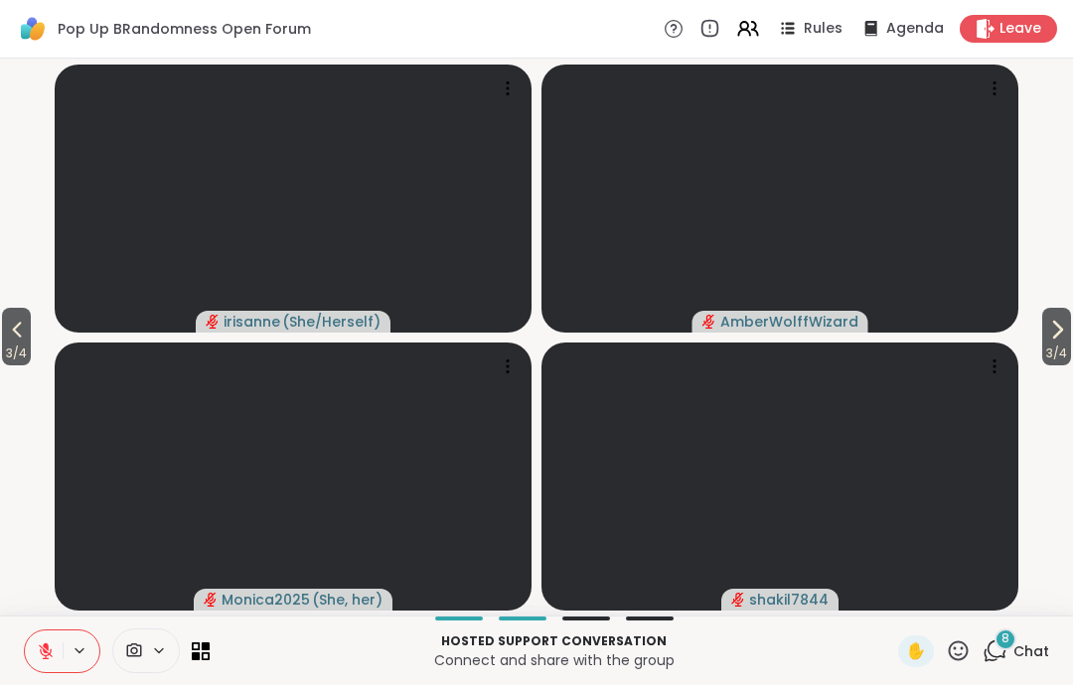
click at [8, 347] on span "3 / 4" at bounding box center [16, 354] width 29 height 24
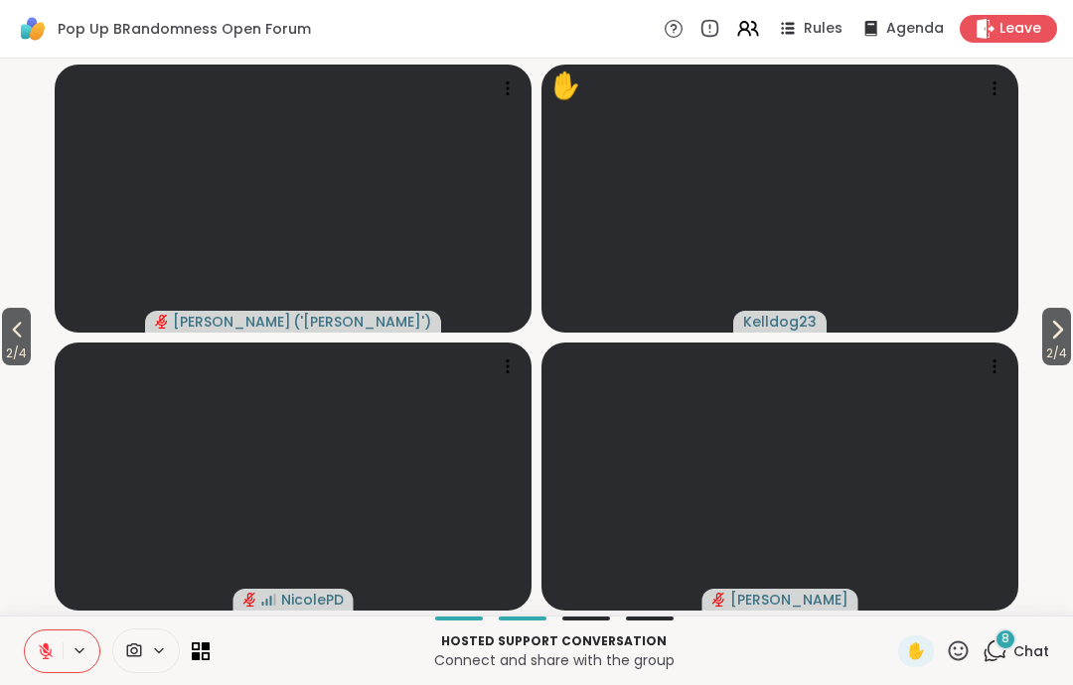
click at [3, 354] on span "2 / 4" at bounding box center [16, 354] width 29 height 24
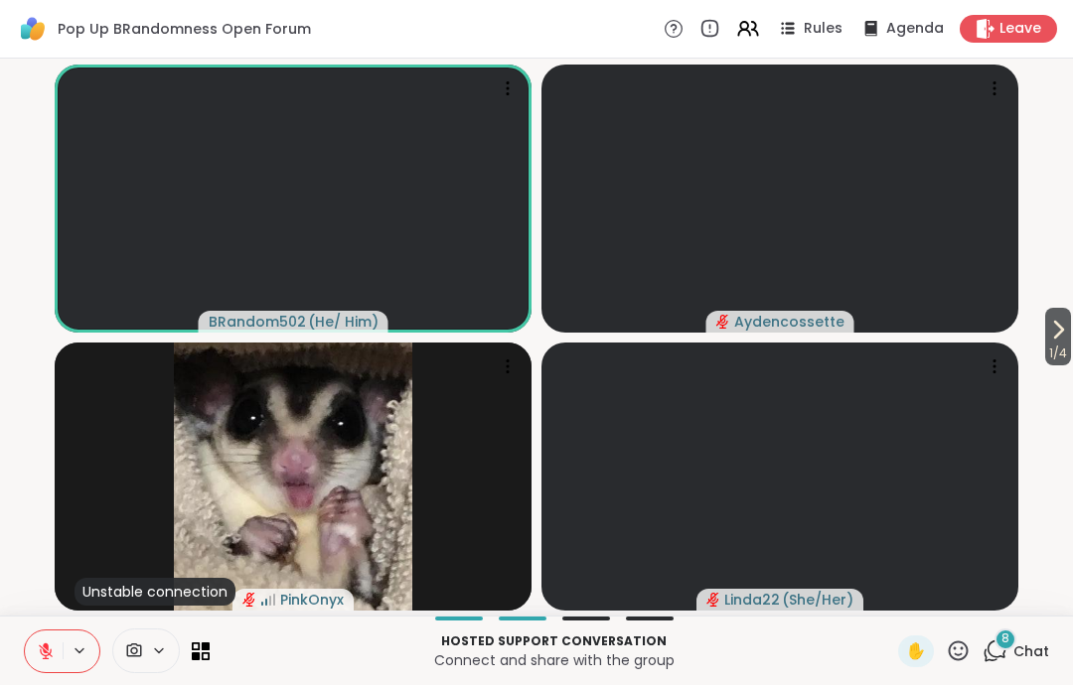
click at [6, 351] on div "1 / 4 BRandom502 ( He/ Him ) Aydencossette Unstable connection PinkOnyx Linda22…" at bounding box center [536, 337] width 1073 height 557
